Goal: Navigation & Orientation: Find specific page/section

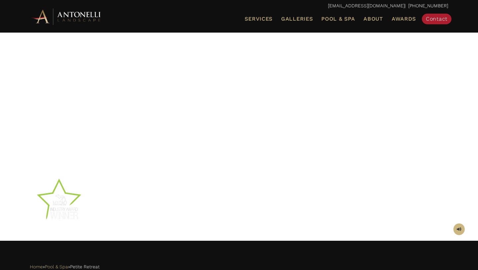
scroll to position [96, 0]
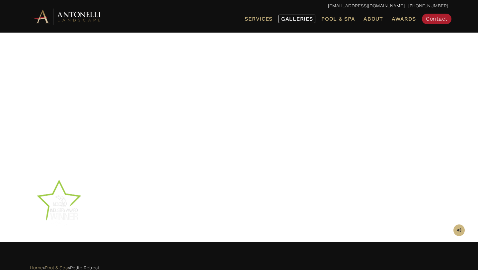
click at [294, 20] on span "Galleries" at bounding box center [297, 19] width 32 height 6
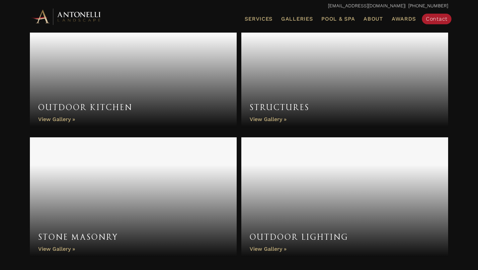
scroll to position [501, 0]
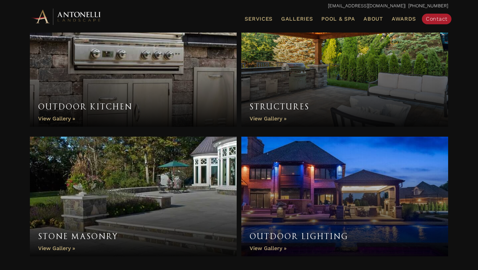
click at [181, 85] on link "Outdoor Kitchen" at bounding box center [133, 67] width 207 height 120
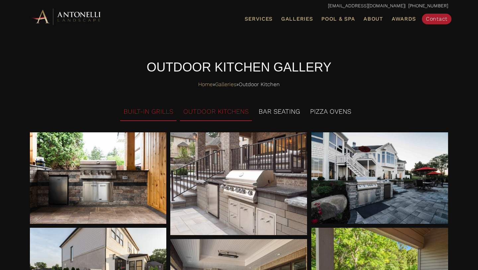
click at [220, 110] on li "OUTDOOR KITCHENS" at bounding box center [216, 112] width 72 height 18
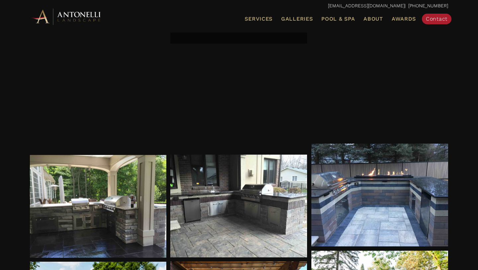
scroll to position [99, 0]
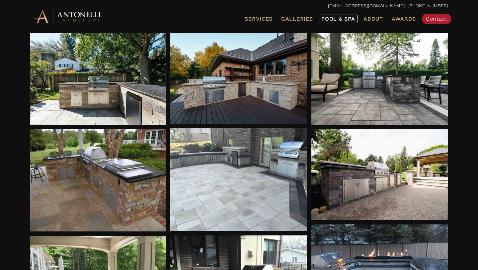
click at [327, 19] on span "Pool & Spa" at bounding box center [338, 19] width 34 height 6
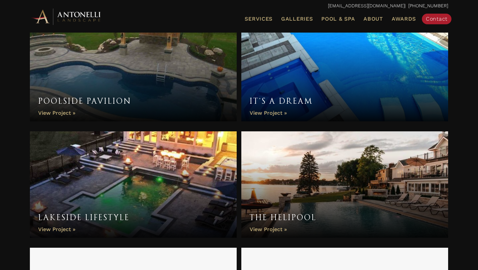
scroll to position [1368, 0]
